Goal: Information Seeking & Learning: Learn about a topic

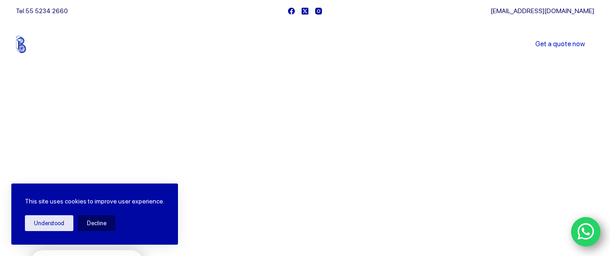
click at [359, 84] on div at bounding box center [305, 203] width 610 height 407
click at [359, 45] on icon "Main Menu" at bounding box center [357, 45] width 4 height 4
click at [315, 118] on div at bounding box center [305, 203] width 610 height 407
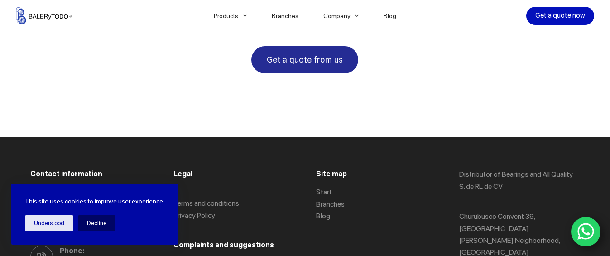
scroll to position [1817, 0]
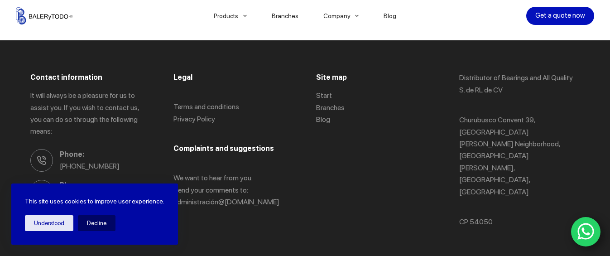
click at [270, 210] on div "Contact information It will always be a pleasure for us to assist you. If you w…" at bounding box center [304, 158] width 549 height 237
click at [118, 164] on ul "Phone: [PHONE_NUMBER] Phone: [PHONE_NUMBER] Email: [EMAIL_ADDRESS][DOMAIN_NAME]" at bounding box center [90, 197] width 120 height 97
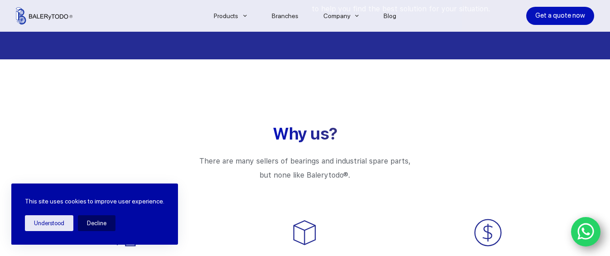
scroll to position [1138, 0]
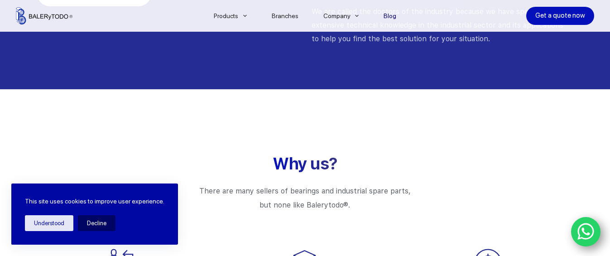
click at [392, 17] on font "Blog" at bounding box center [390, 15] width 13 height 7
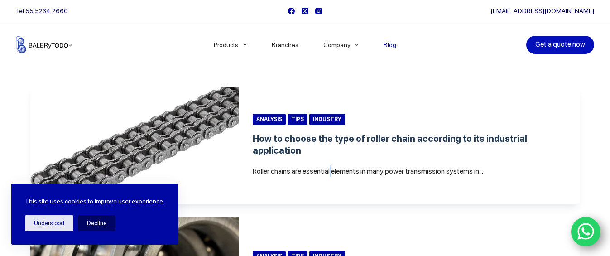
click at [331, 178] on article "Analysis Tips Industry How to choose the type of roller chain according to its …" at bounding box center [304, 144] width 549 height 117
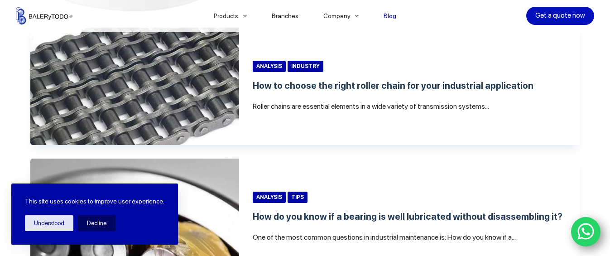
scroll to position [362, 0]
